Goal: Task Accomplishment & Management: Manage account settings

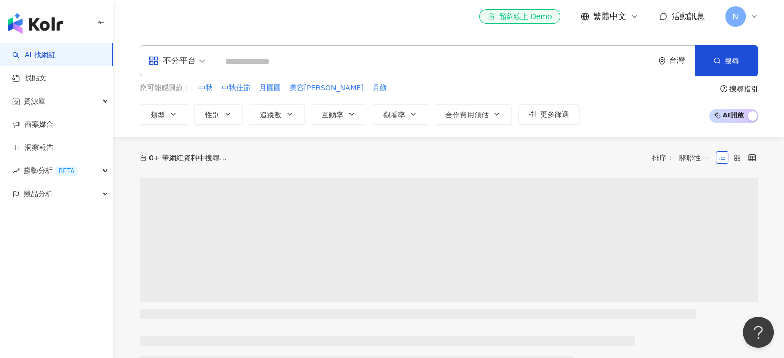
click at [746, 18] on div "N" at bounding box center [741, 16] width 33 height 21
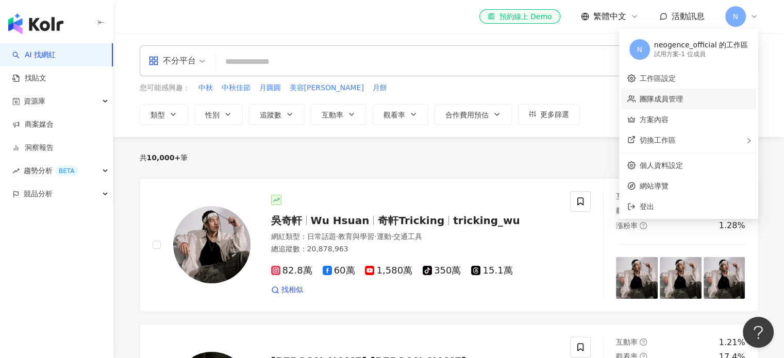
click at [683, 100] on link "團隊成員管理" at bounding box center [660, 99] width 43 height 8
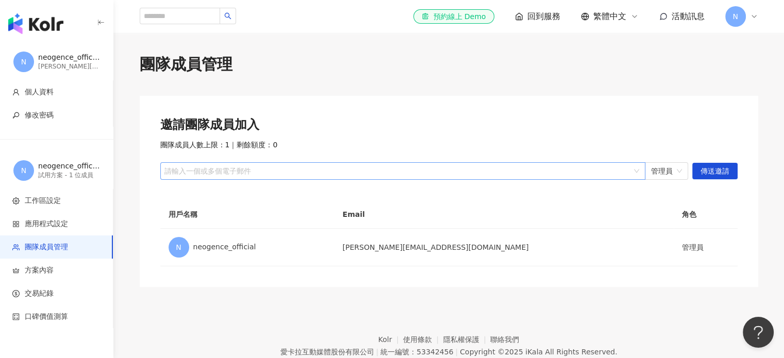
click at [243, 174] on div at bounding box center [397, 171] width 470 height 8
type input "*"
paste input "**********"
type input "**********"
click at [712, 168] on span "傳送邀請" at bounding box center [714, 171] width 29 height 16
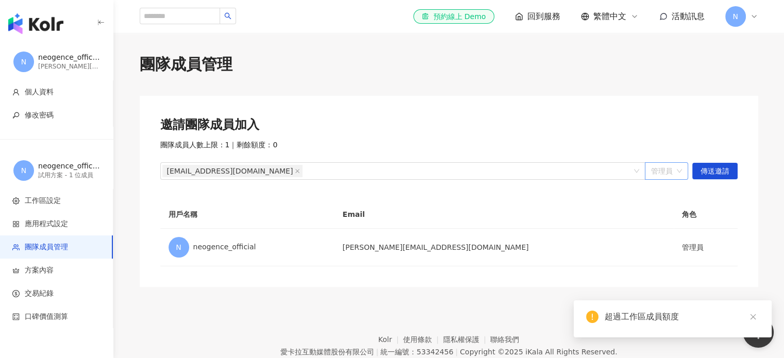
click at [675, 170] on span "管理員" at bounding box center [666, 171] width 31 height 16
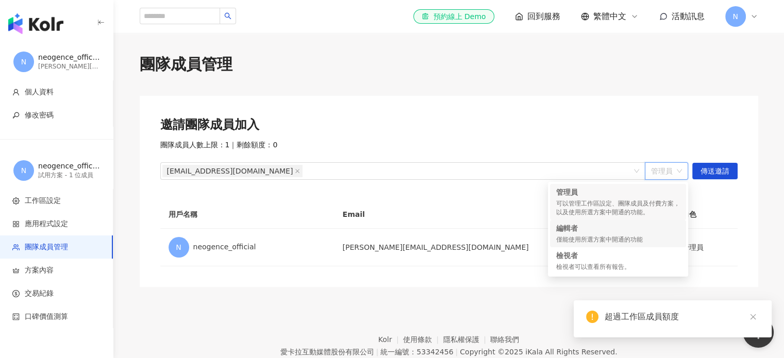
click at [612, 230] on div "編輯者" at bounding box center [618, 228] width 124 height 10
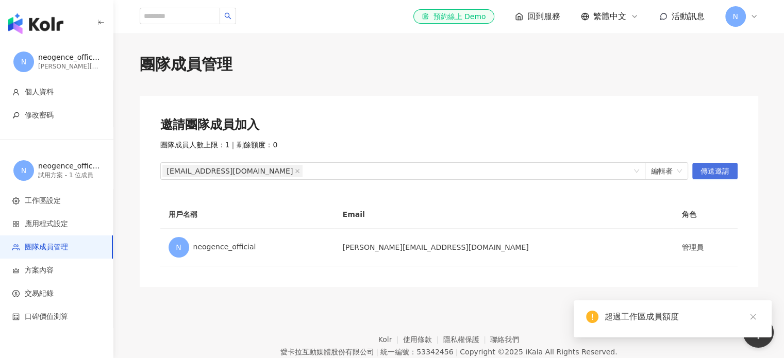
click at [707, 174] on span "傳送邀請" at bounding box center [714, 171] width 29 height 16
click at [302, 213] on th "用戶名稱" at bounding box center [247, 214] width 174 height 28
click at [704, 175] on span "傳送邀請" at bounding box center [714, 171] width 29 height 16
click at [667, 172] on span "編輯者" at bounding box center [666, 171] width 31 height 16
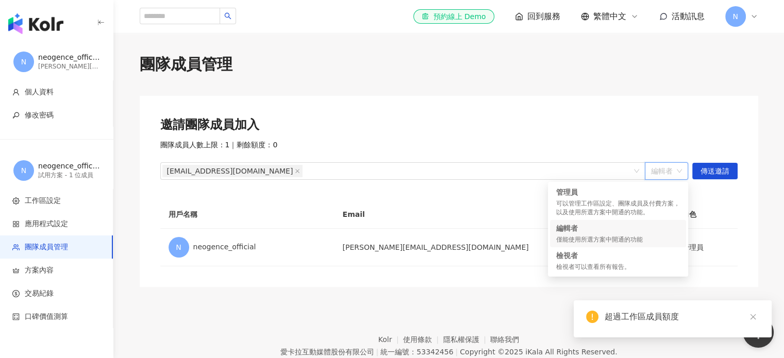
click at [686, 172] on div "編輯者" at bounding box center [666, 171] width 43 height 18
click at [630, 257] on div "檢視者" at bounding box center [618, 255] width 124 height 10
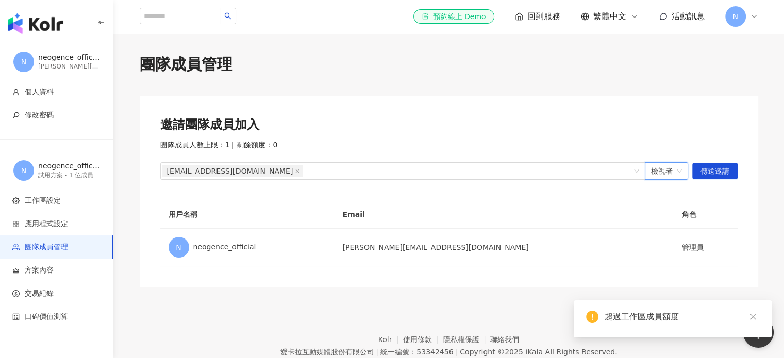
click at [661, 165] on span "檢視者" at bounding box center [666, 171] width 31 height 16
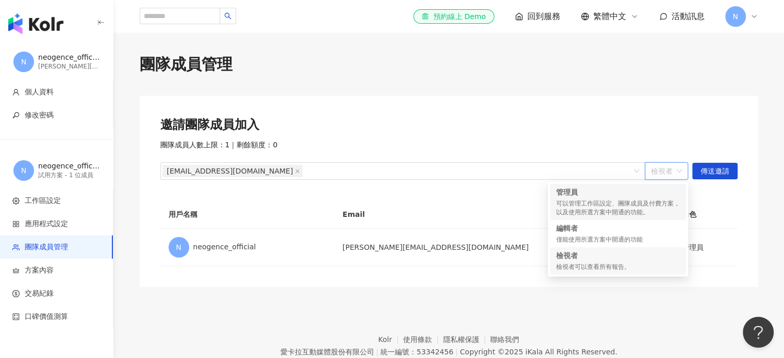
click at [650, 198] on div "管理員 可以管理工作區設定、團隊成員及付費方案，以及使用所選方案中開通的功能。" at bounding box center [618, 202] width 124 height 30
